Goal: Find specific page/section: Find specific page/section

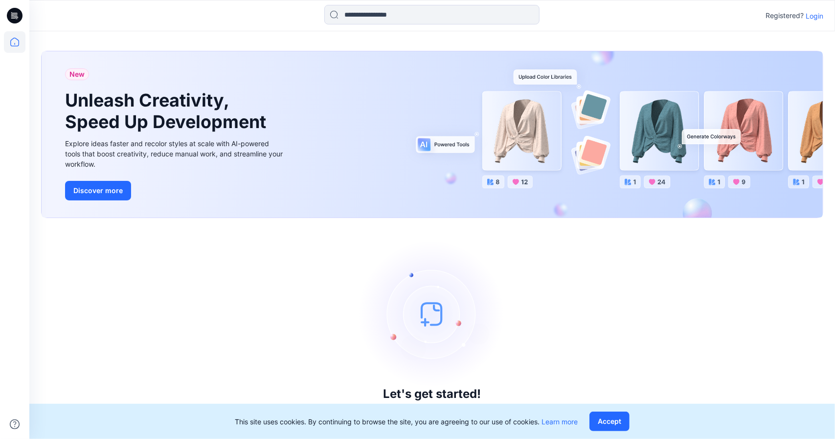
click at [812, 16] on p "Login" at bounding box center [814, 16] width 18 height 10
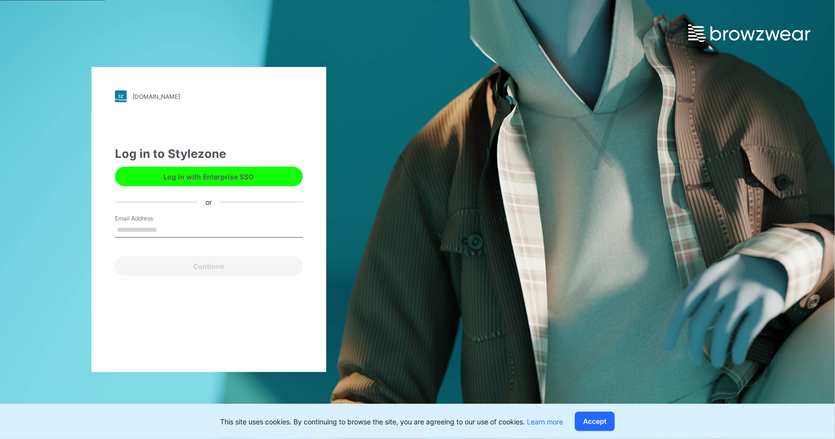
click at [163, 234] on input "Email Address" at bounding box center [209, 230] width 188 height 15
type input "**********"
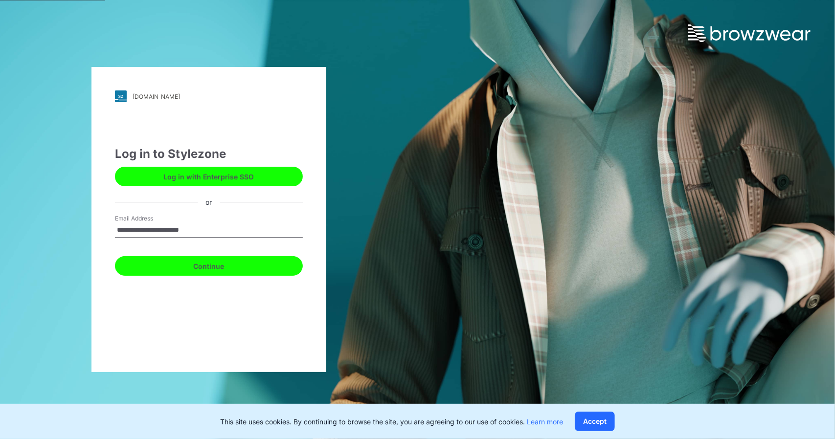
click at [168, 268] on button "Continue" at bounding box center [209, 266] width 188 height 20
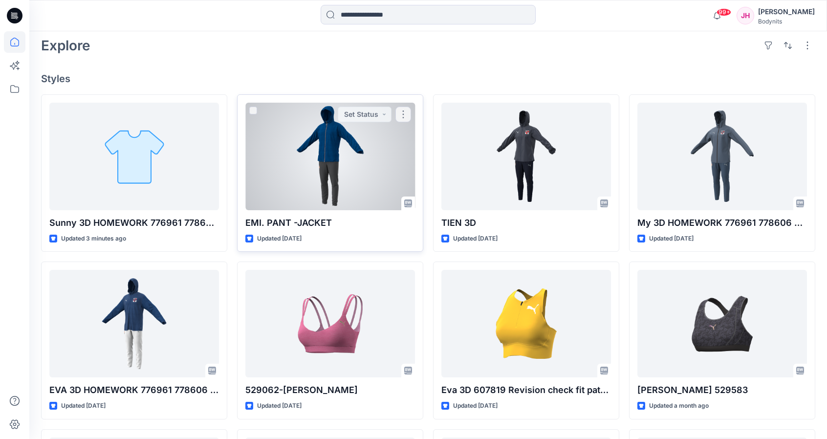
scroll to position [227, 0]
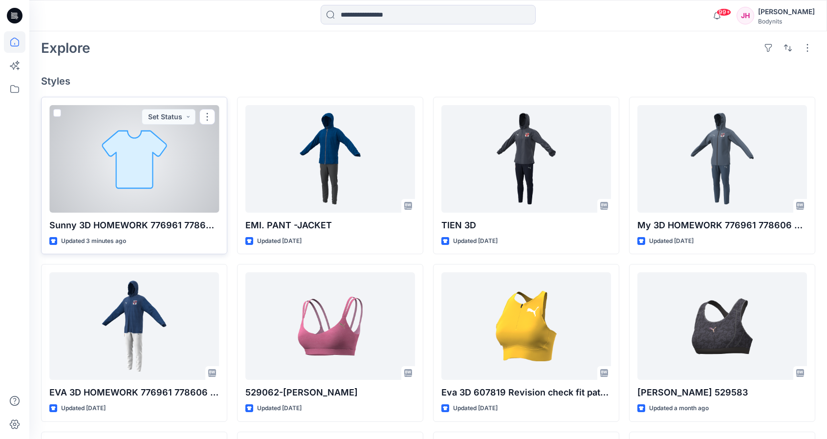
click at [179, 222] on p "Sunny 3D HOMEWORK 776961 778606 outfit" at bounding box center [134, 226] width 170 height 14
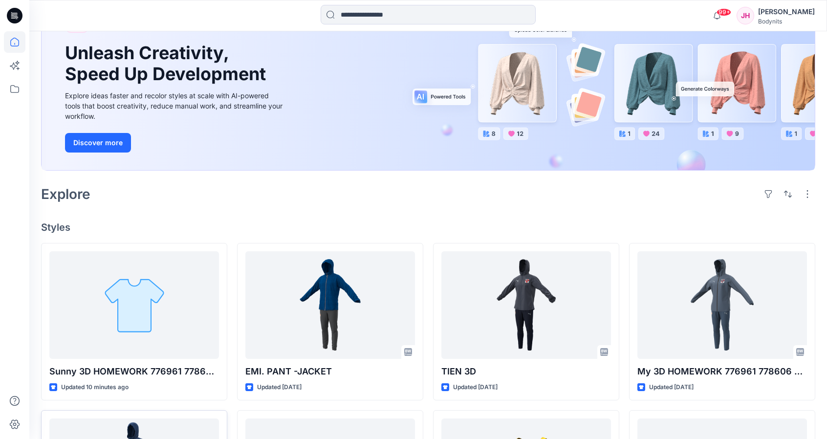
scroll to position [245, 0]
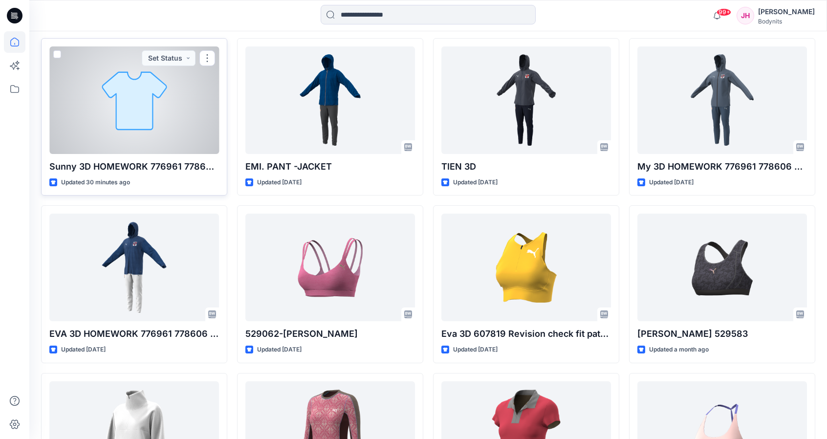
scroll to position [293, 0]
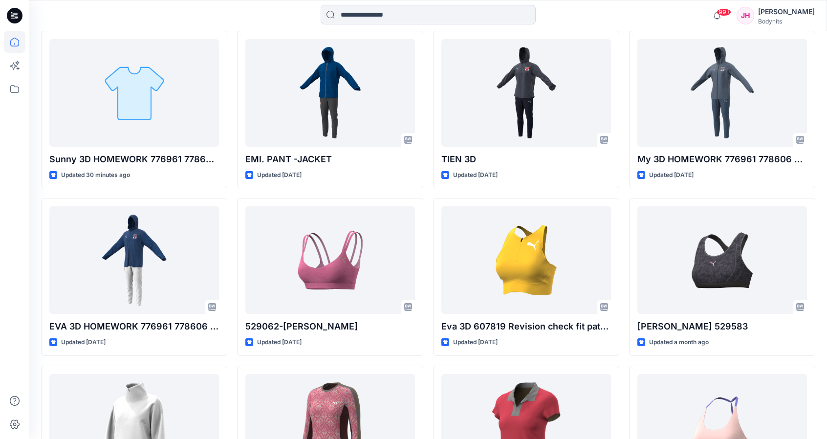
click at [232, 184] on div "Sunny 3D HOMEWORK 776961 778606 outfit Updated 30 minutes ago EVA 3D HOMEWORK 7…" at bounding box center [428, 277] width 775 height 493
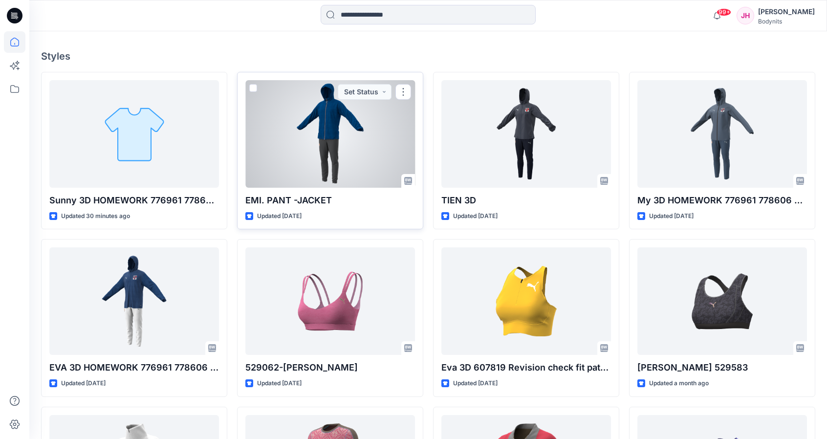
scroll to position [245, 0]
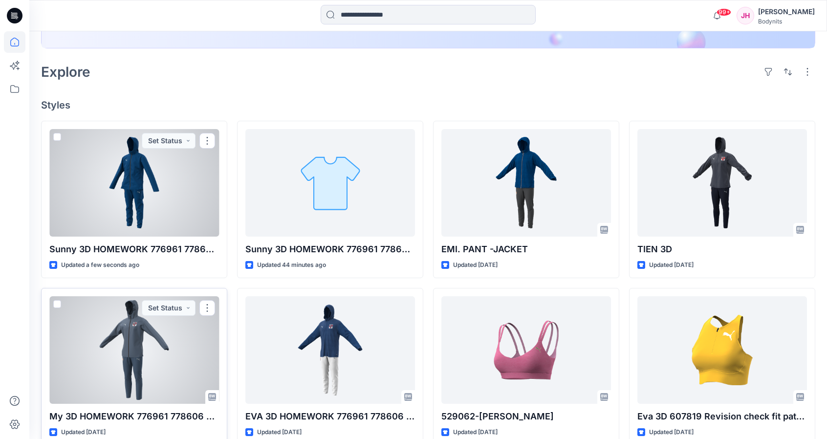
scroll to position [196, 0]
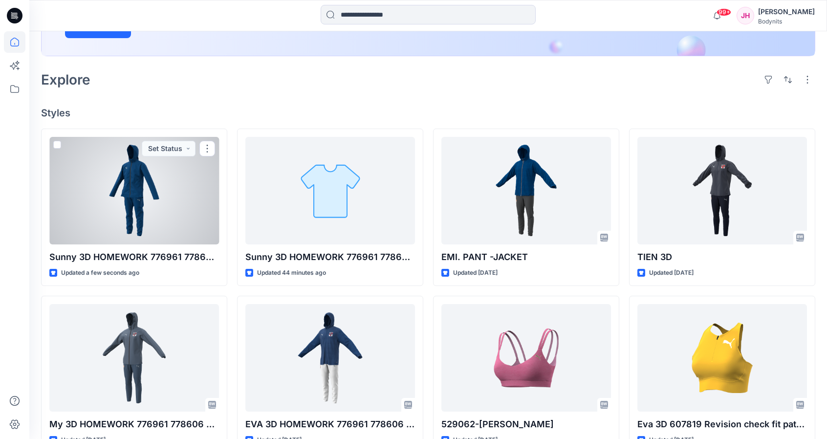
click at [162, 197] on div at bounding box center [134, 191] width 170 height 108
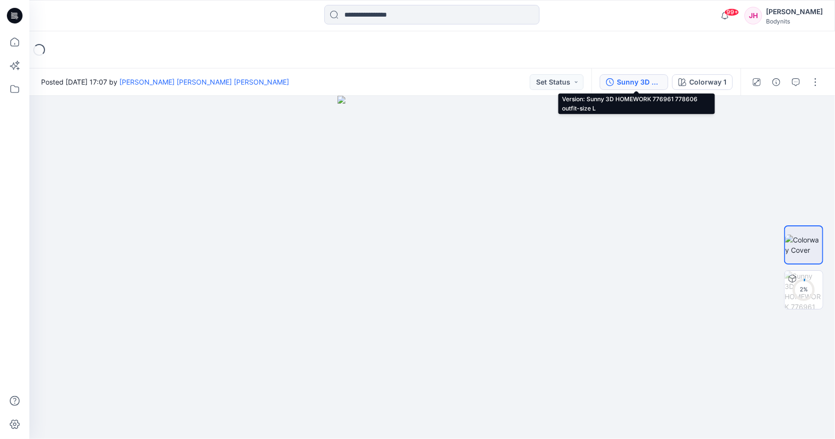
click at [623, 84] on div "Sunny 3D HOMEWORK 776961 778606 outfit-size L" at bounding box center [639, 82] width 45 height 11
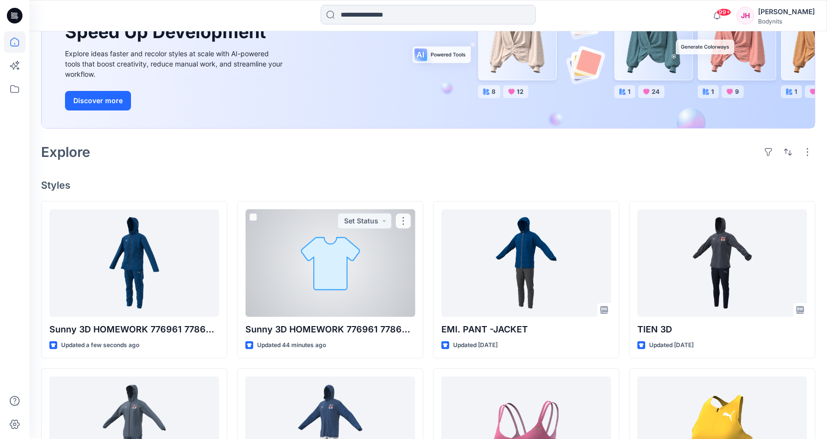
scroll to position [147, 0]
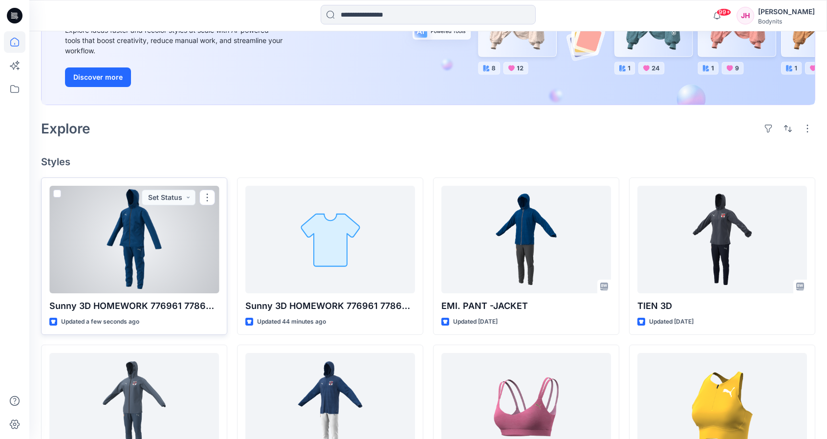
click at [135, 261] on div at bounding box center [134, 240] width 170 height 108
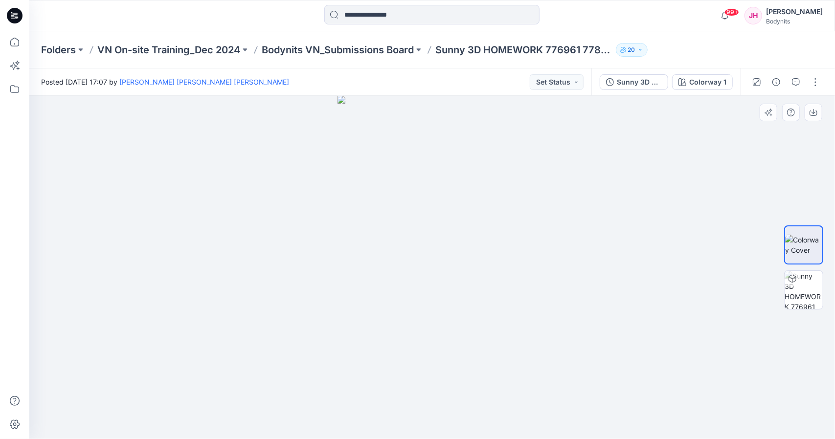
click at [440, 266] on img at bounding box center [432, 267] width 190 height 343
click at [802, 247] on img at bounding box center [803, 245] width 37 height 21
click at [580, 171] on div at bounding box center [431, 267] width 805 height 343
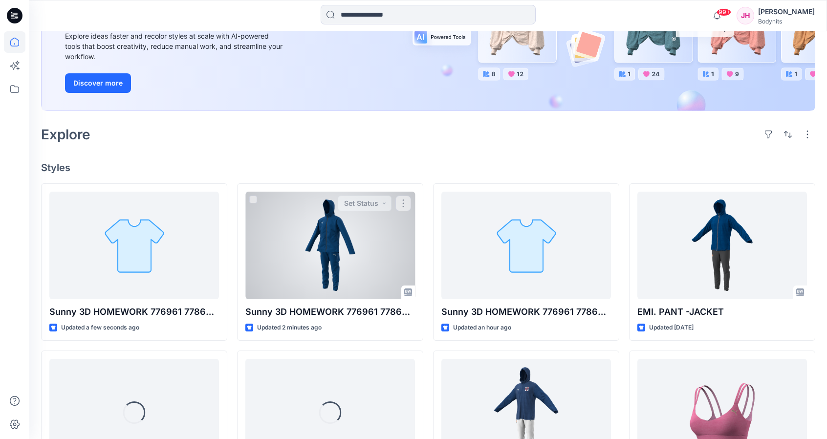
scroll to position [147, 0]
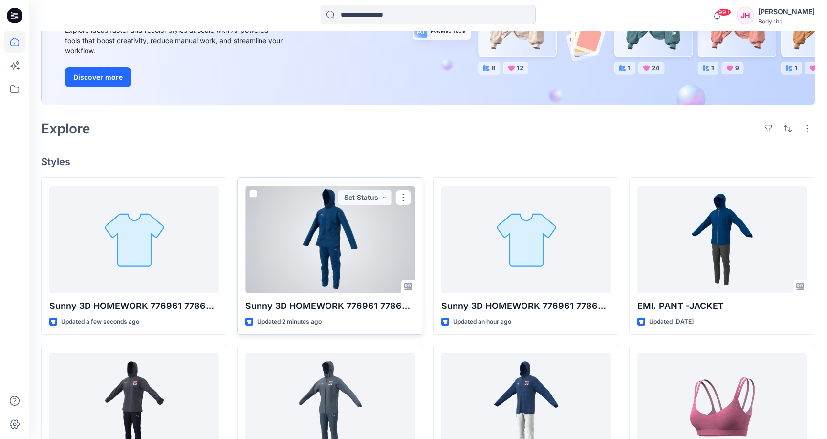
click at [324, 264] on div at bounding box center [330, 240] width 170 height 108
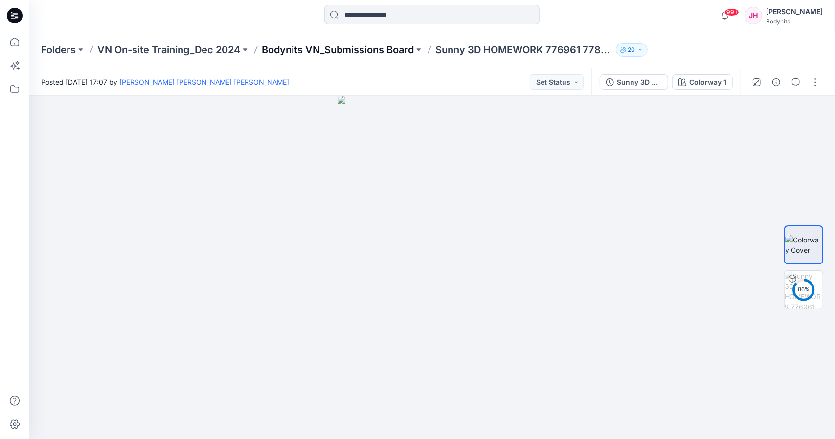
click at [370, 51] on p "Bodynits VN_Submissions Board" at bounding box center [338, 50] width 152 height 14
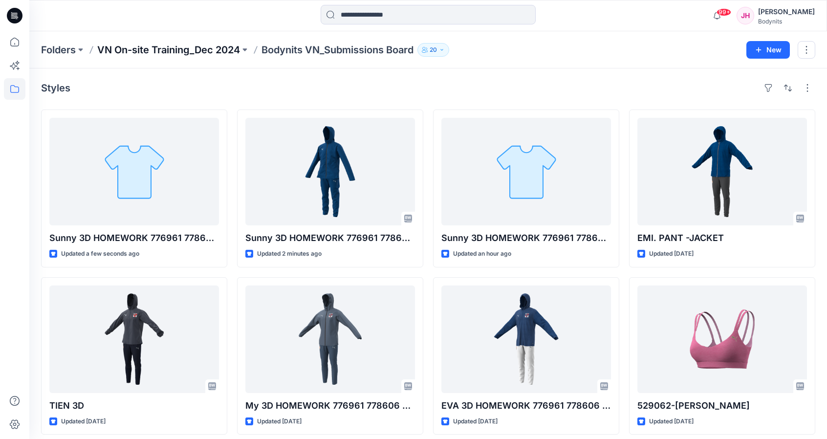
click at [208, 44] on p "VN On-site Training_Dec 2024" at bounding box center [168, 50] width 143 height 14
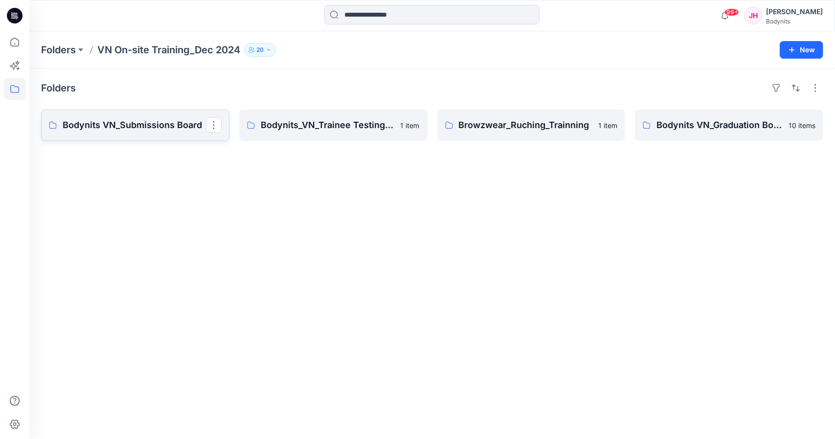
click at [143, 120] on p "Bodynits VN_Submissions Board" at bounding box center [134, 125] width 143 height 14
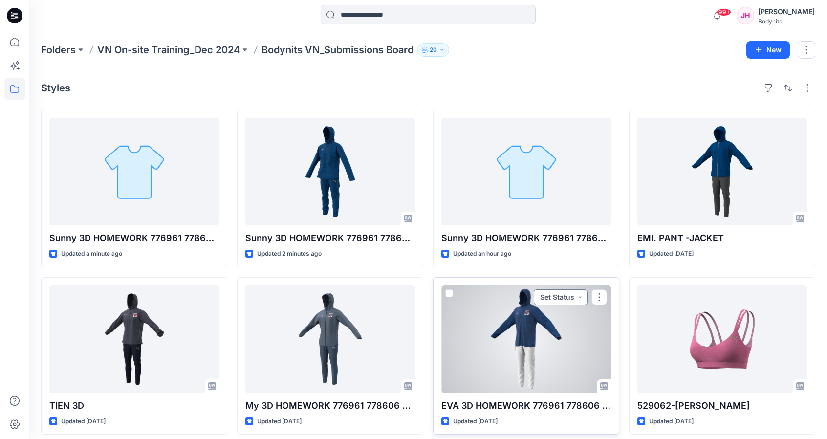
click at [576, 297] on button "Set Status" at bounding box center [561, 297] width 54 height 16
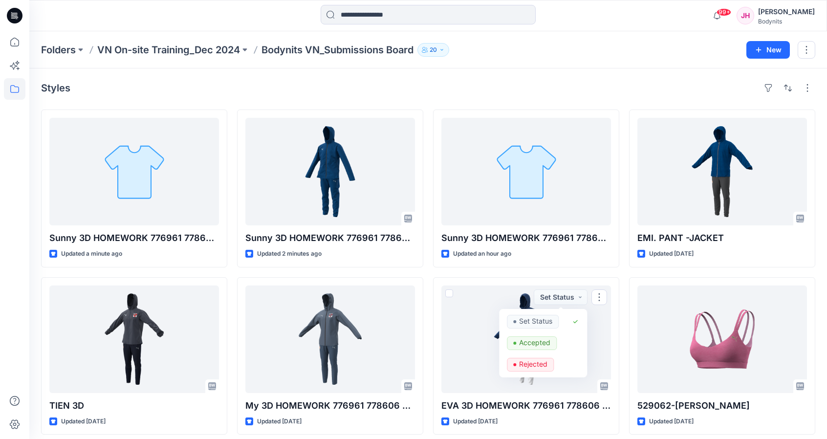
click at [626, 266] on div "Sunny 3D HOMEWORK 776961 778606 outfit-size M Updated a minute ago TIEN 3D Upda…" at bounding box center [428, 356] width 775 height 493
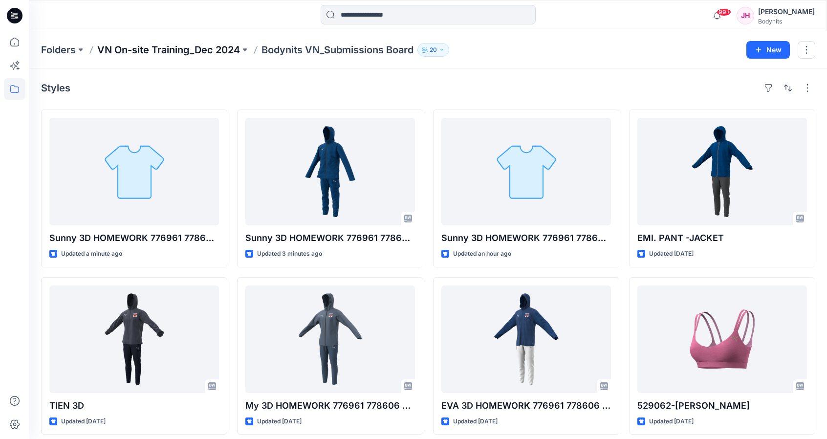
click at [182, 53] on p "VN On-site Training_Dec 2024" at bounding box center [168, 50] width 143 height 14
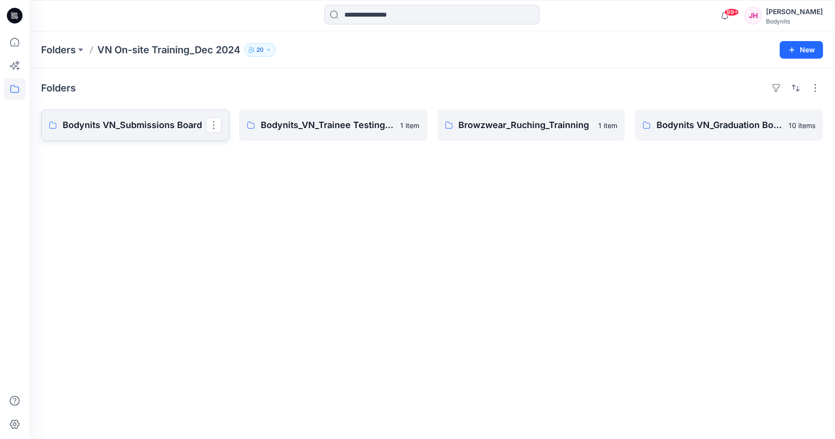
click at [159, 120] on p "Bodynits VN_Submissions Board" at bounding box center [134, 125] width 143 height 14
